Goal: Entertainment & Leisure: Consume media (video, audio)

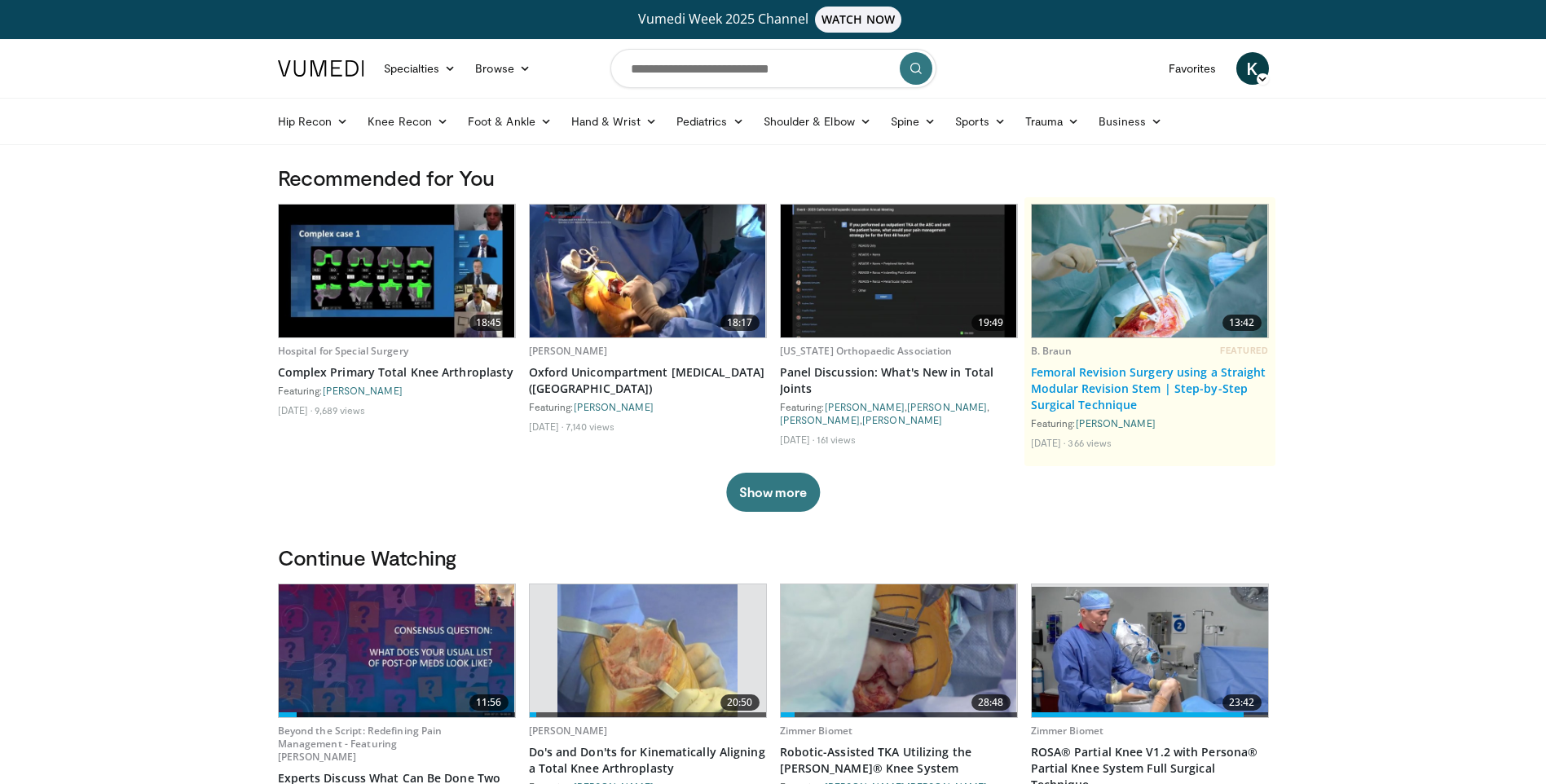
click at [1088, 381] on link "Femoral Revision Surgery using a Straight Modular Revision Stem | Step-by-Step …" at bounding box center [1150, 388] width 238 height 49
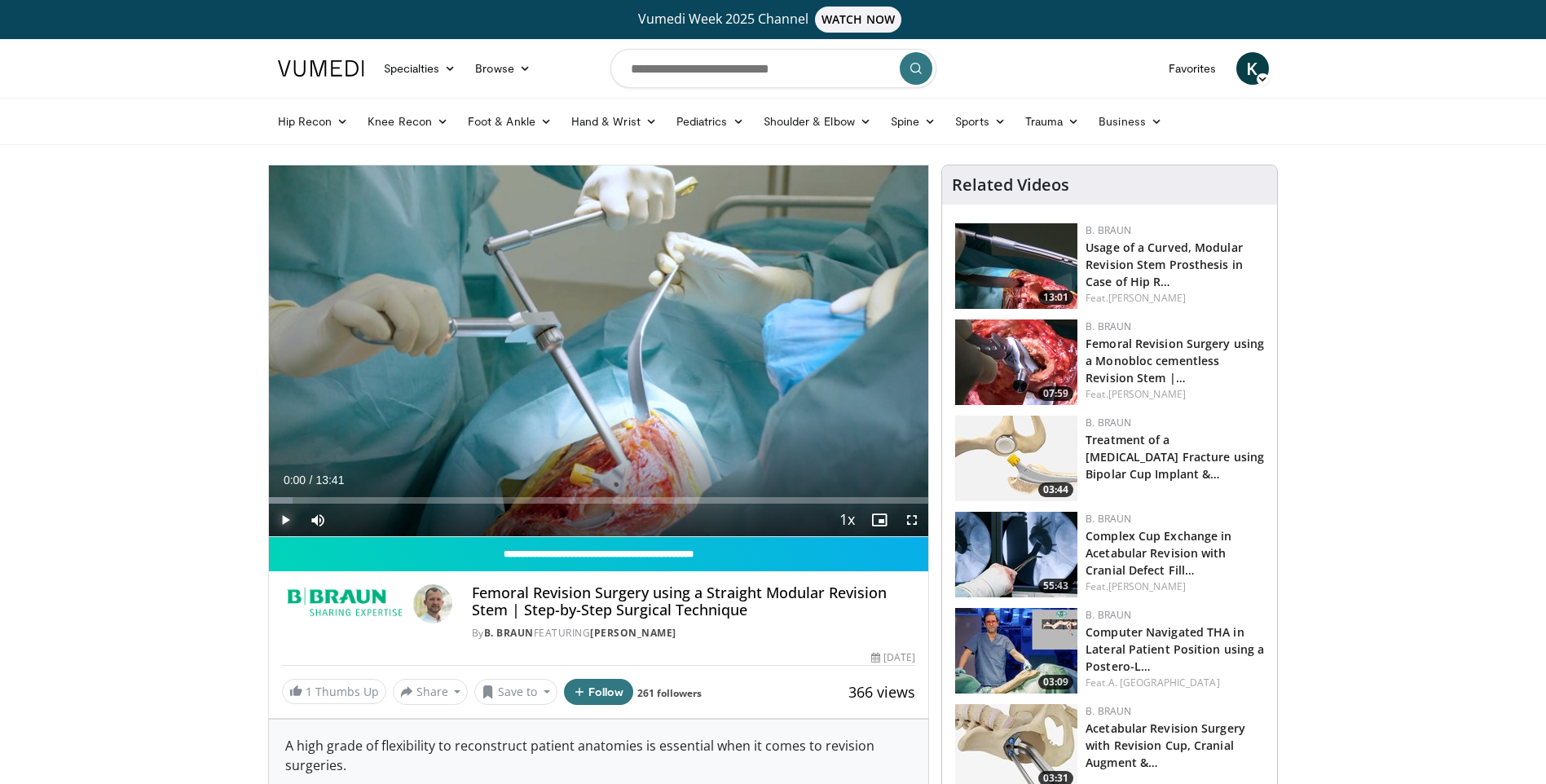
click at [281, 517] on span "Video Player" at bounding box center [285, 520] width 33 height 33
